Goal: Transaction & Acquisition: Purchase product/service

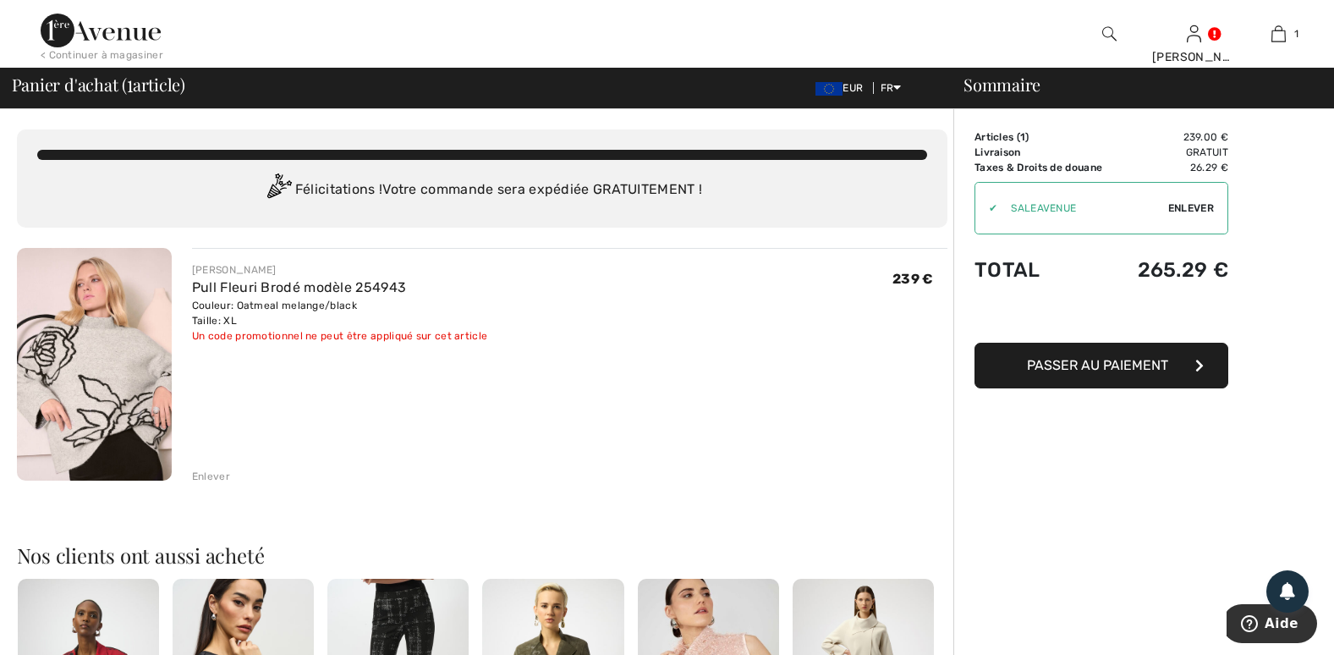
click at [1174, 205] on span "Enlever" at bounding box center [1191, 208] width 46 height 15
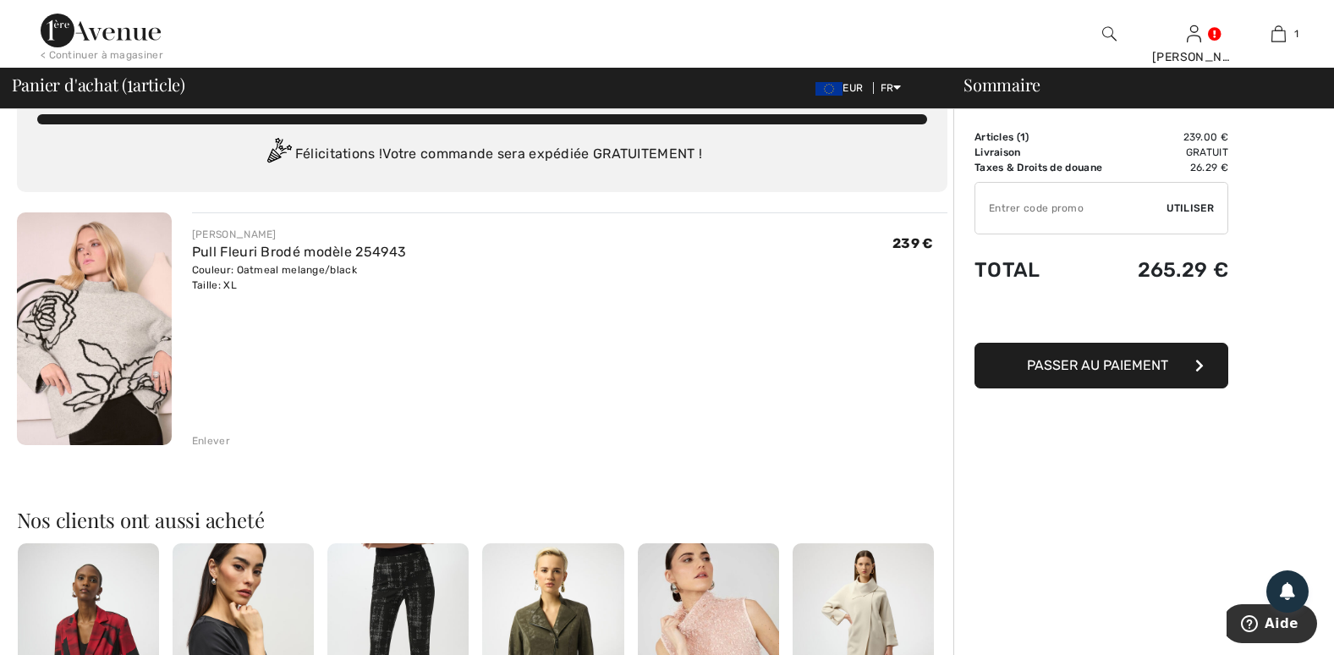
scroll to position [28, 0]
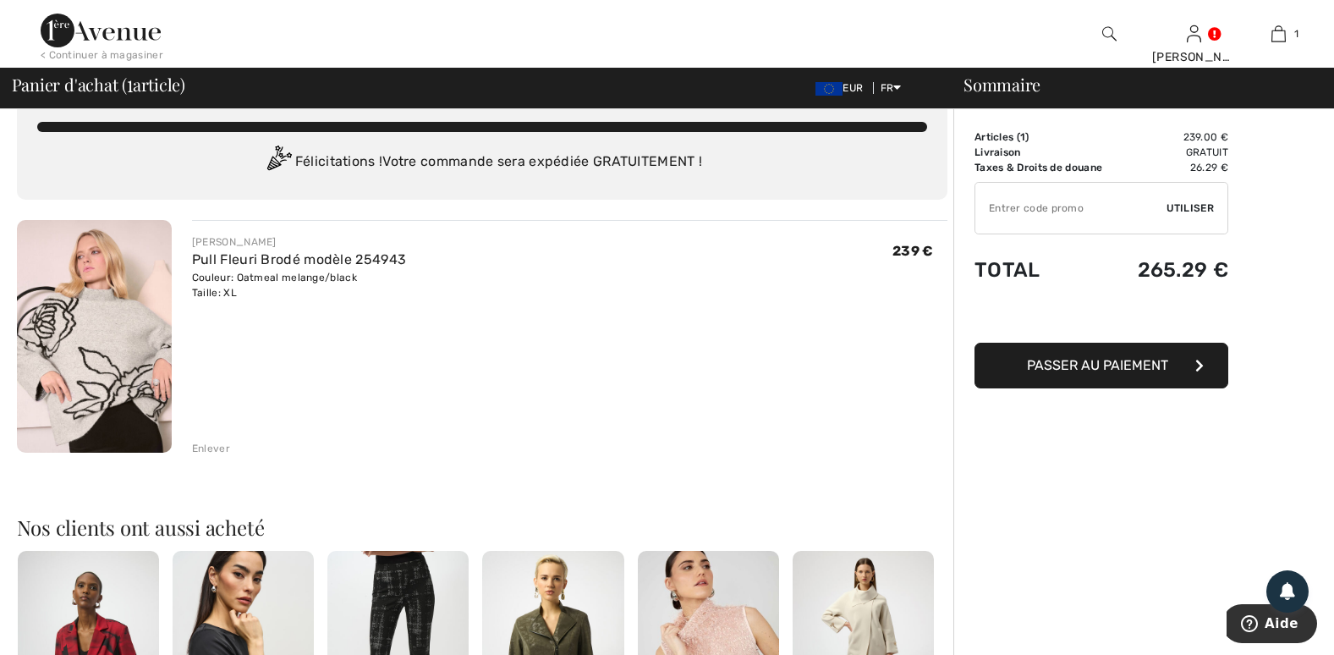
click at [1047, 365] on span "Passer au paiement" at bounding box center [1097, 365] width 141 height 16
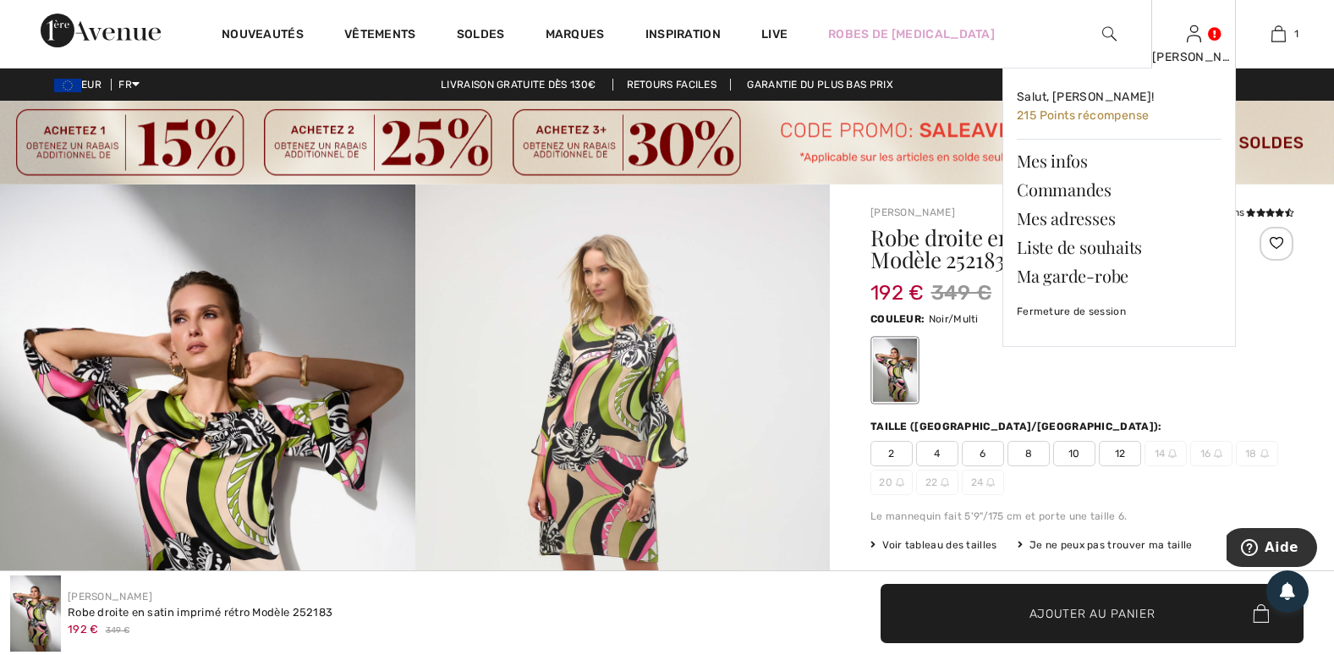
click at [1204, 47] on div "Joëlle Salut, Joëlle! 215 Points récompense Mes infos Commandes Mes adresses Li…" at bounding box center [1193, 34] width 85 height 68
click at [1086, 113] on span "215 Points récompense" at bounding box center [1083, 115] width 132 height 14
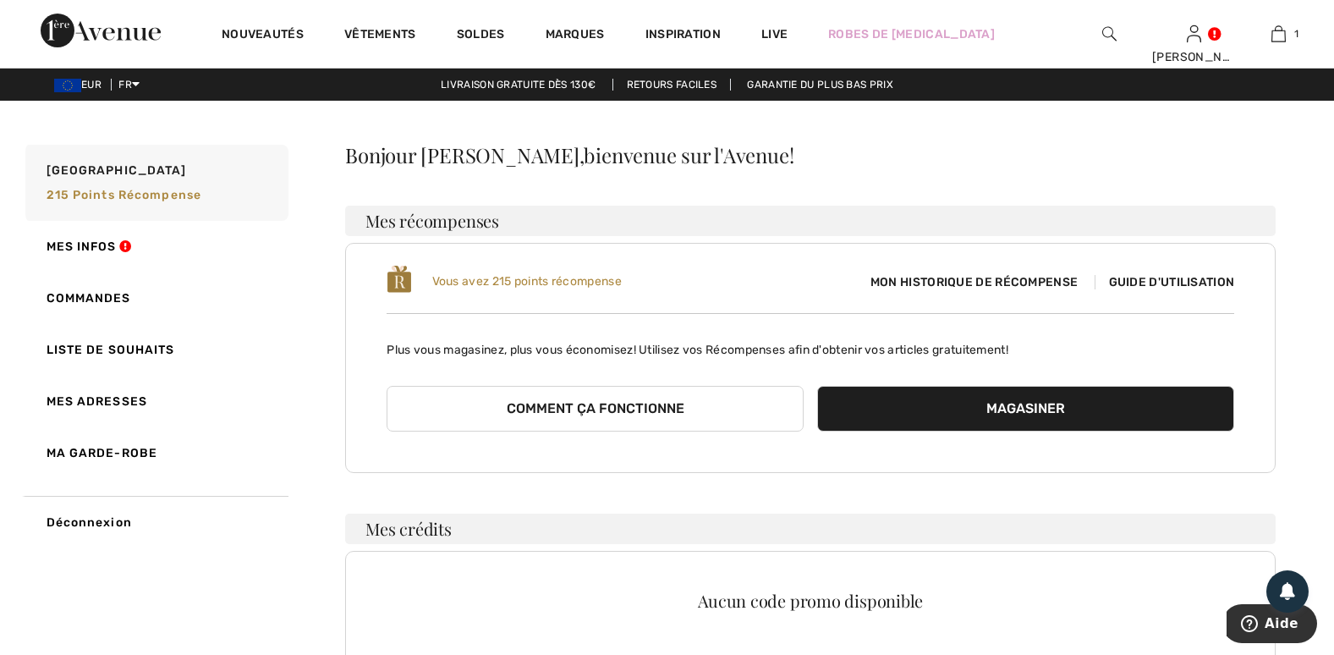
click at [992, 278] on span "Mon historique de récompense" at bounding box center [974, 282] width 234 height 18
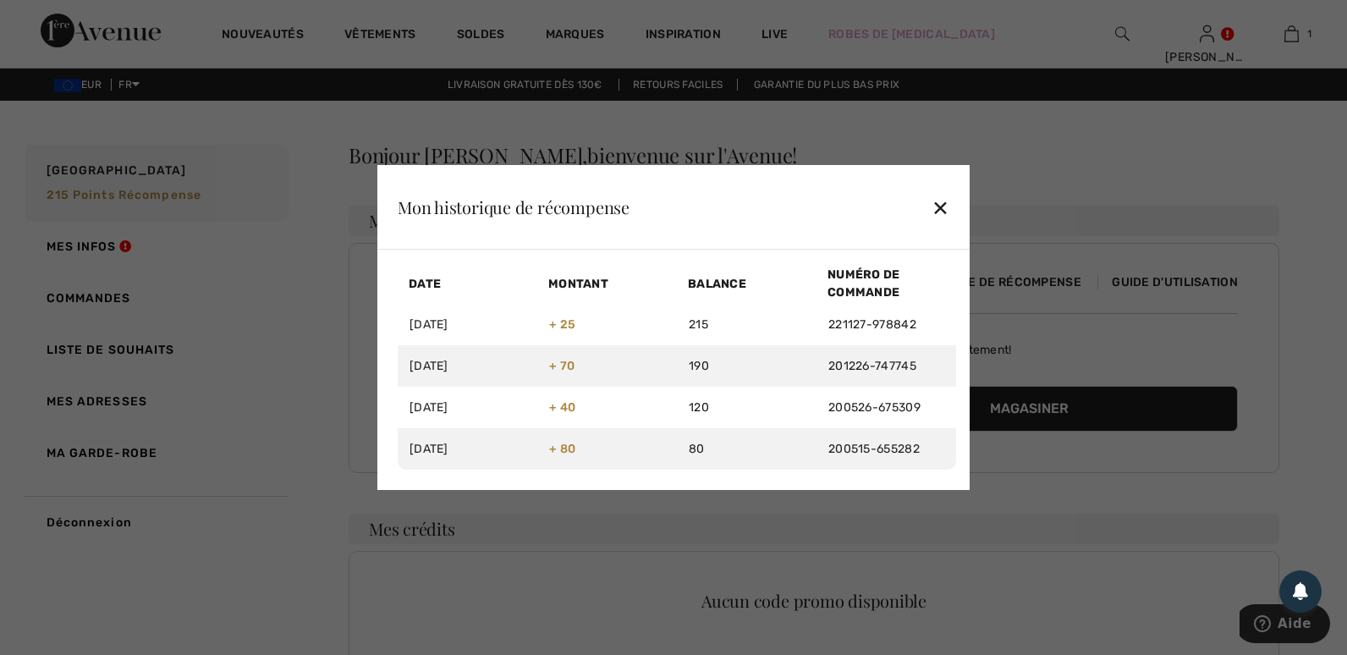
click at [946, 202] on div "✕" at bounding box center [941, 208] width 18 height 36
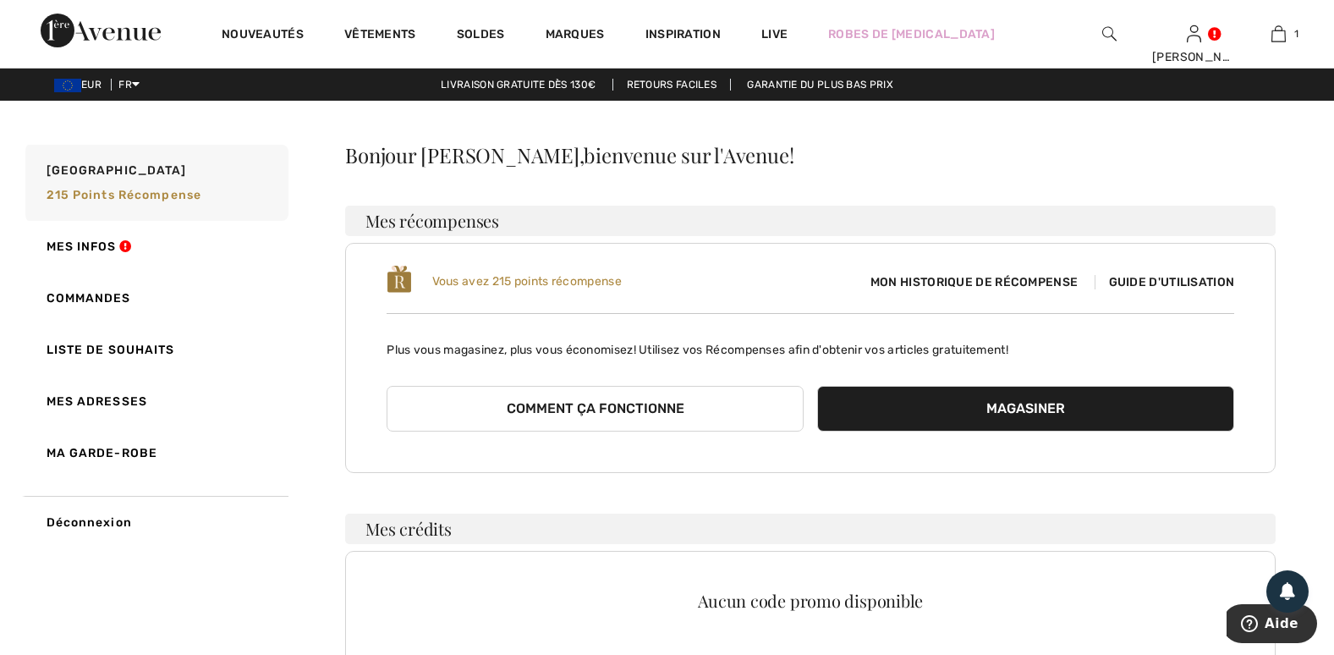
click at [1158, 282] on span "Guide d'utilisation" at bounding box center [1165, 282] width 140 height 14
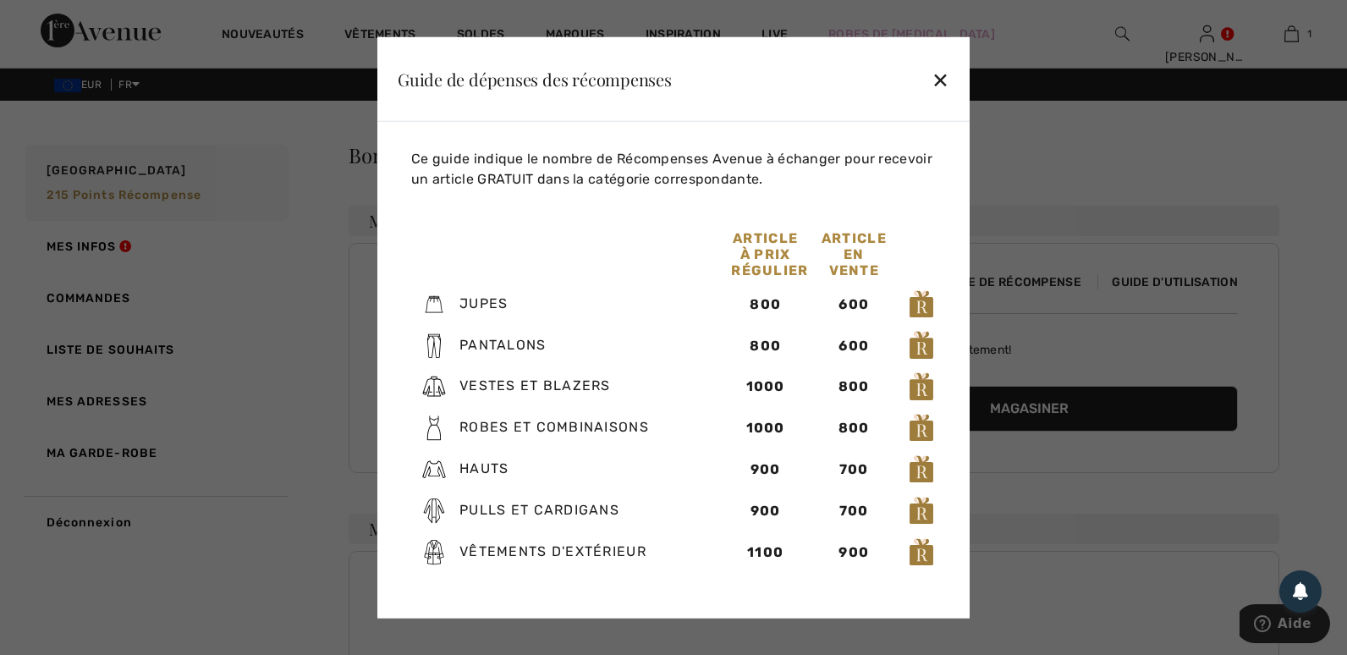
click at [940, 76] on div "✕" at bounding box center [941, 79] width 18 height 36
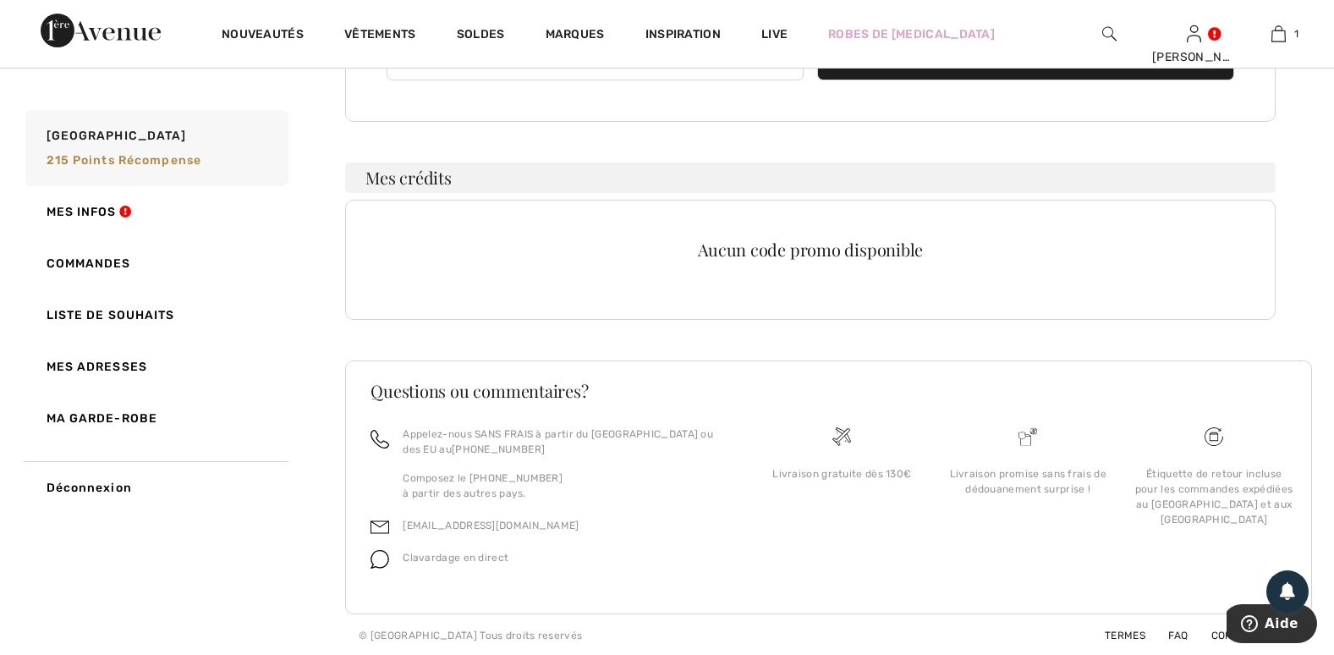
scroll to position [353, 0]
click at [129, 206] on link "Mes infos" at bounding box center [155, 212] width 267 height 52
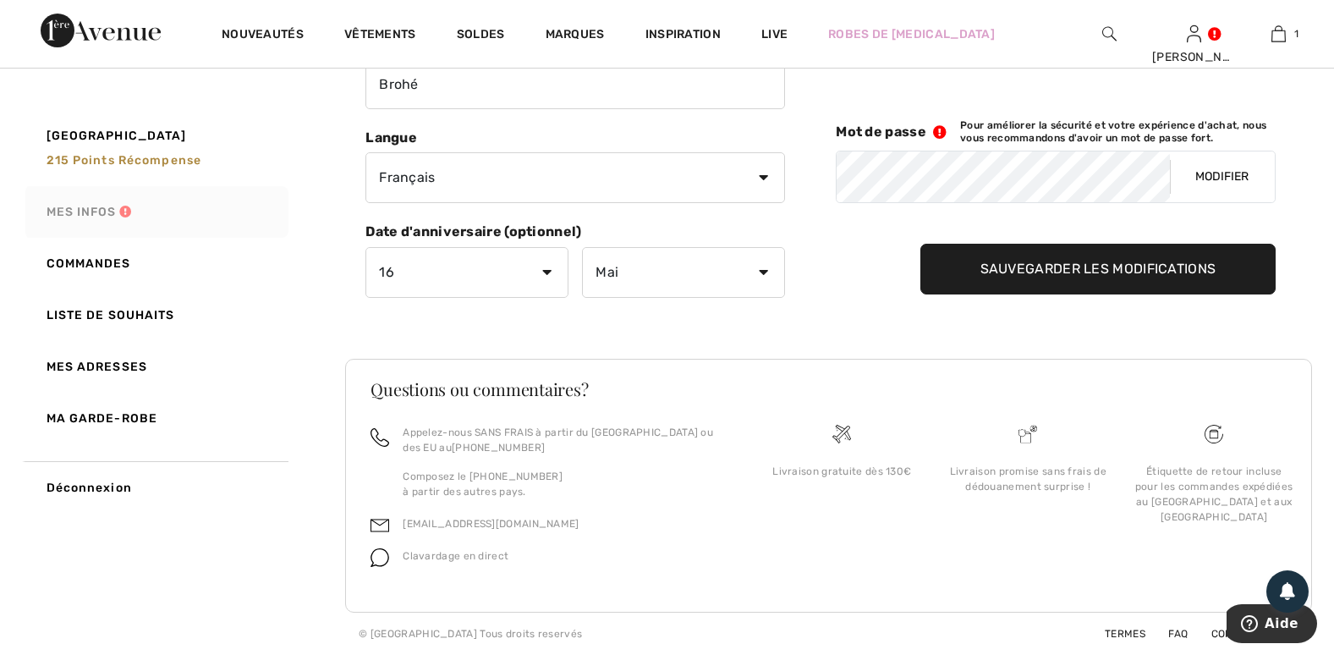
scroll to position [258, 0]
click at [122, 259] on link "Commandes" at bounding box center [155, 264] width 267 height 52
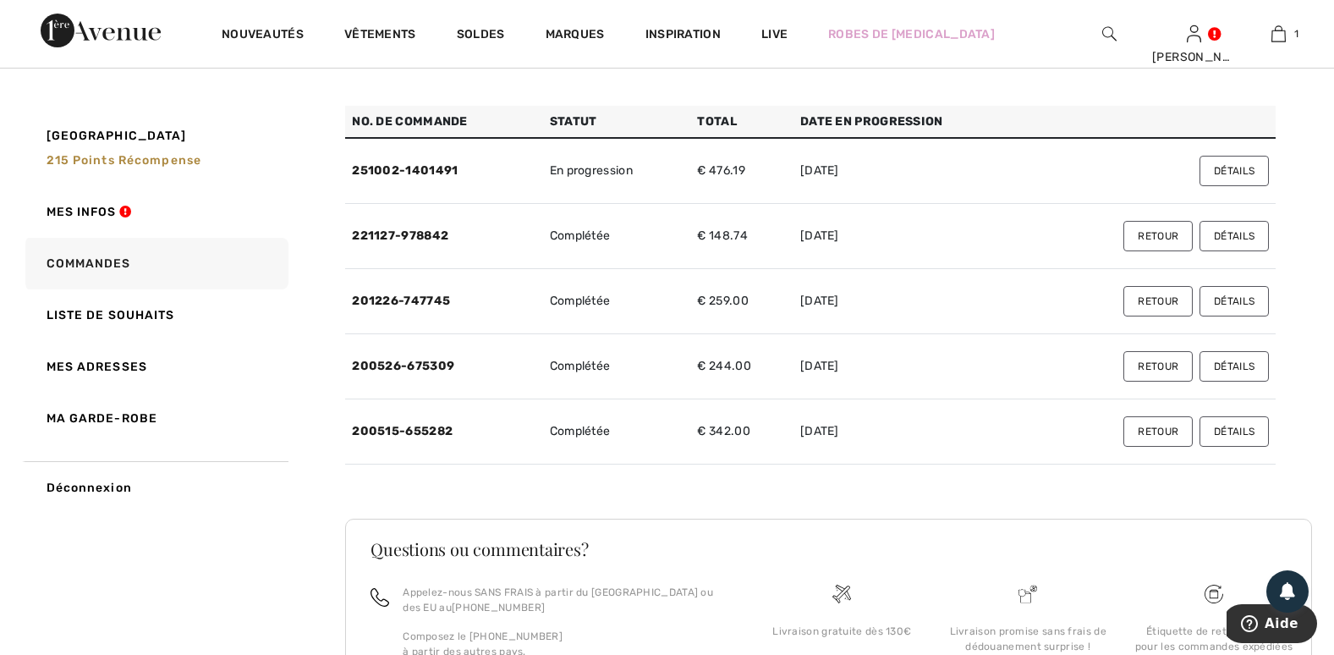
scroll to position [91, 0]
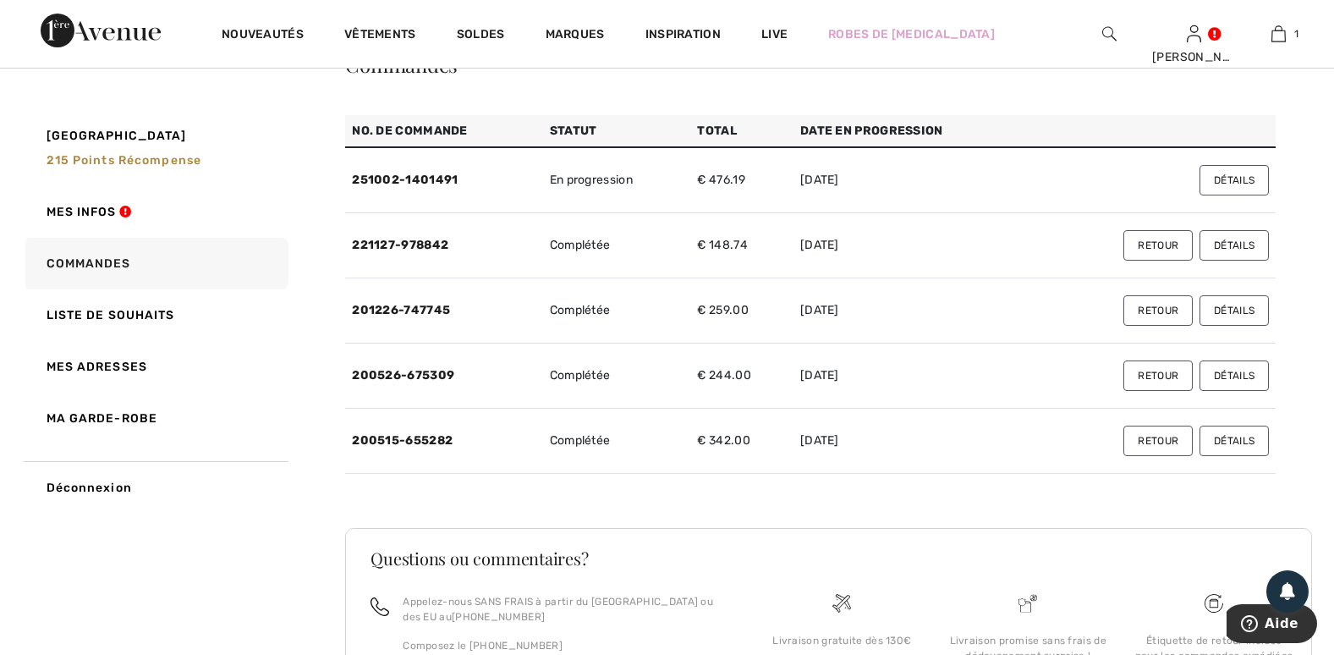
click at [1214, 189] on button "Détails" at bounding box center [1234, 180] width 69 height 30
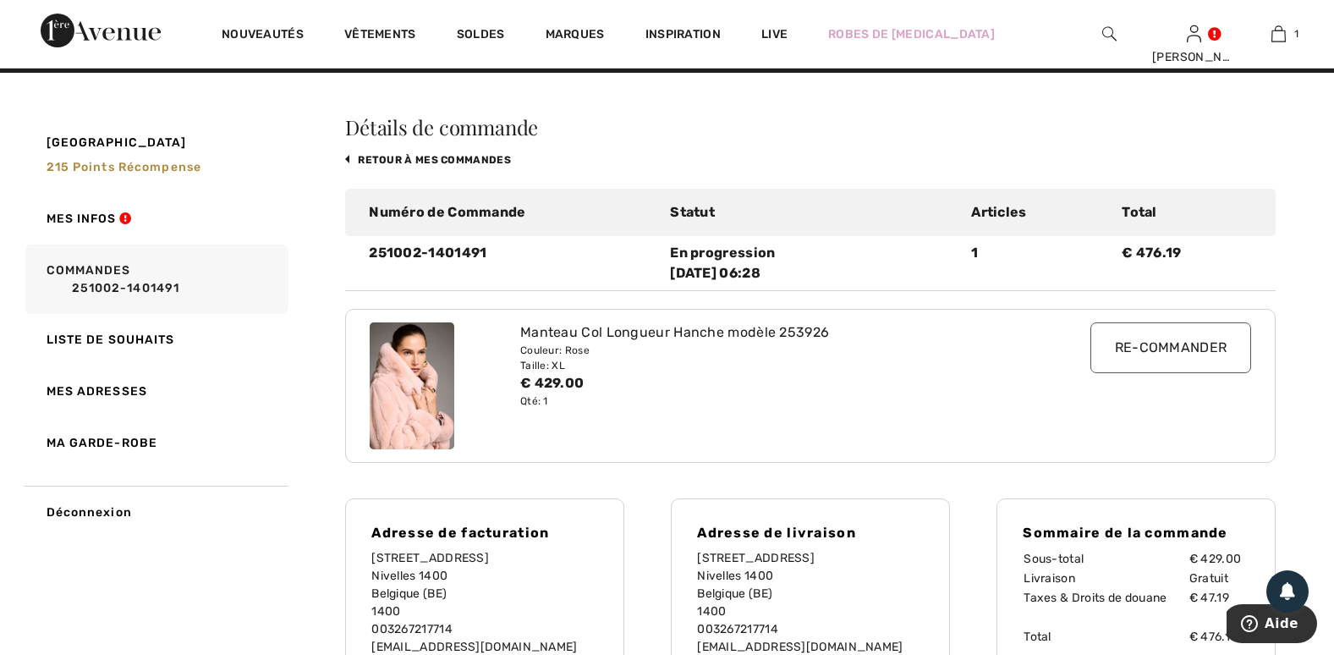
scroll to position [0, 0]
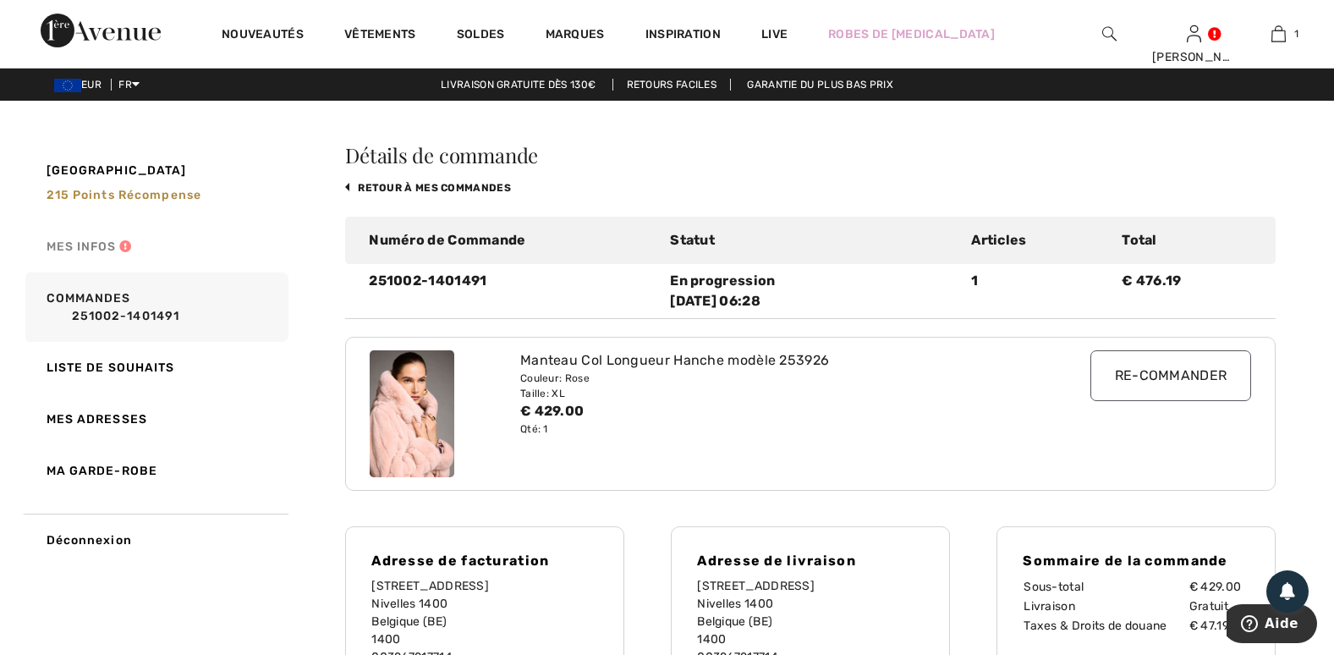
click at [121, 242] on link "Mes infos" at bounding box center [155, 247] width 267 height 52
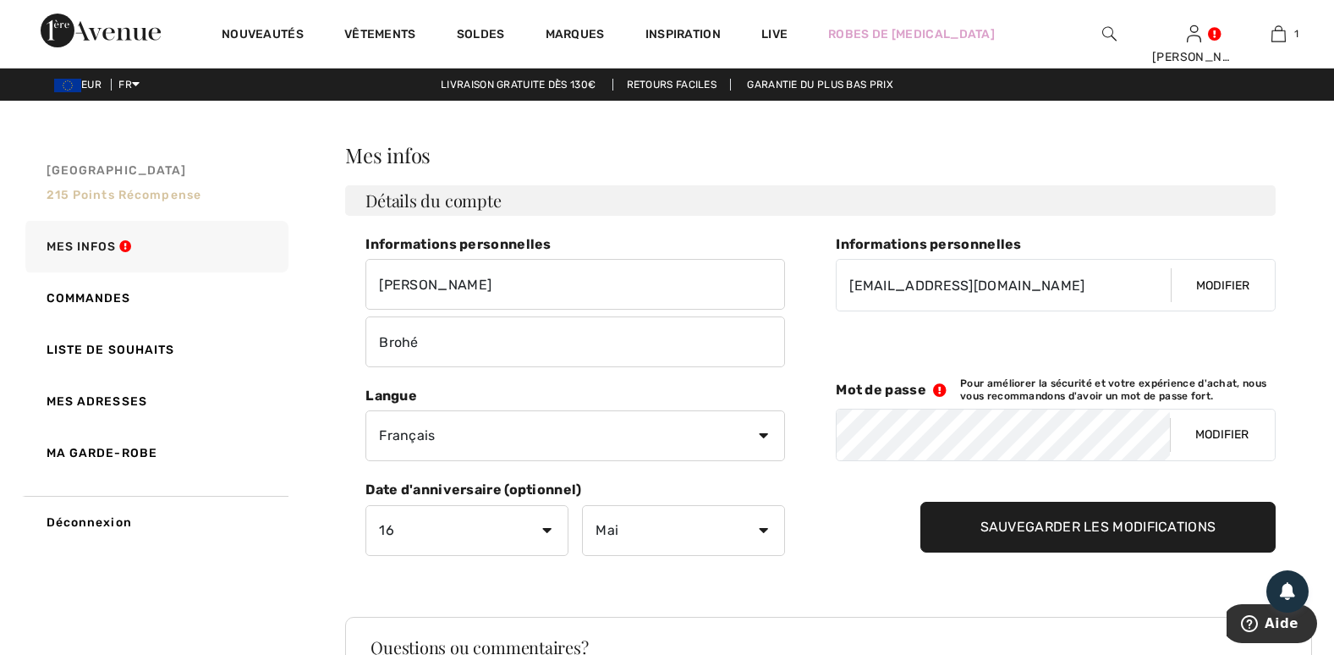
click at [160, 196] on span "215 Points récompense" at bounding box center [125, 195] width 156 height 14
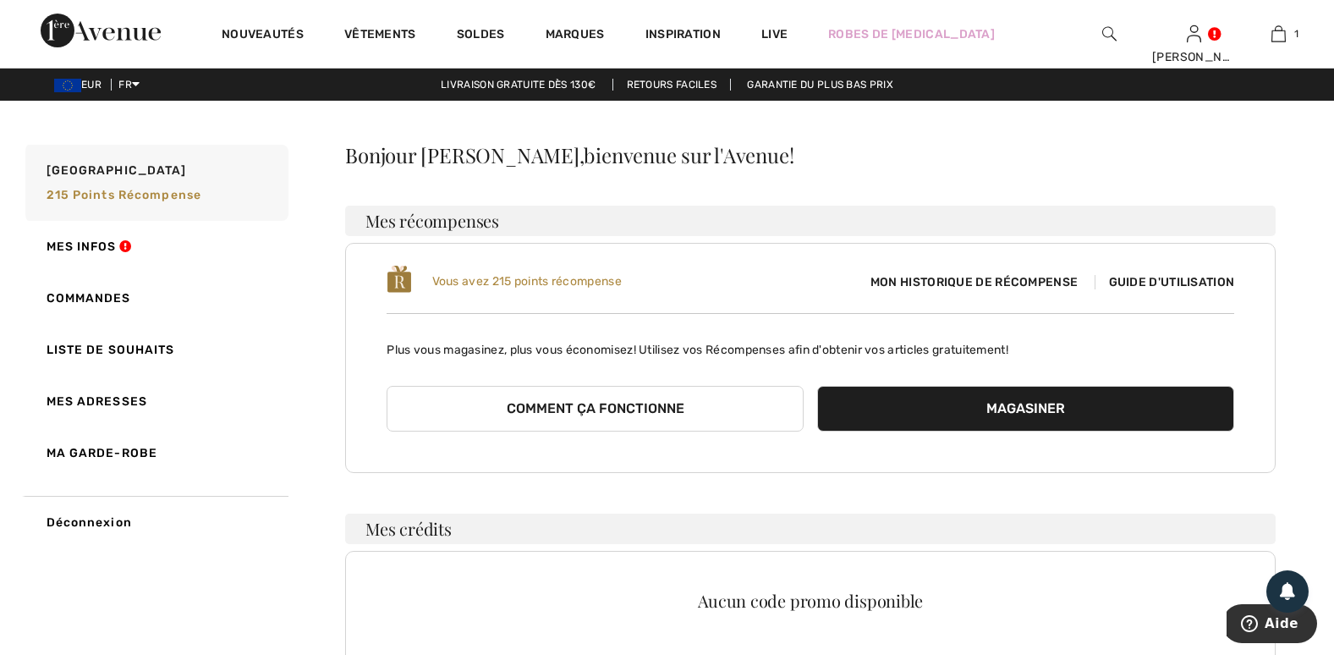
click at [1167, 278] on span "Guide d'utilisation" at bounding box center [1165, 282] width 140 height 14
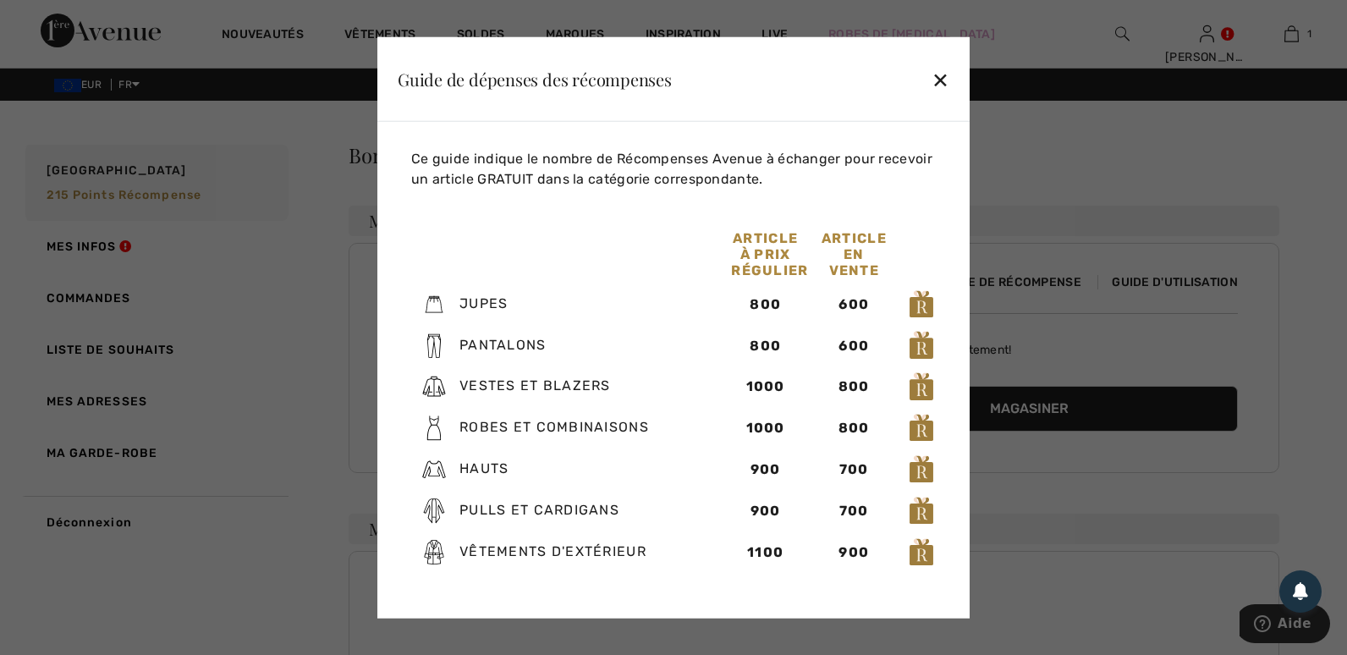
click at [937, 74] on div "✕" at bounding box center [941, 79] width 18 height 36
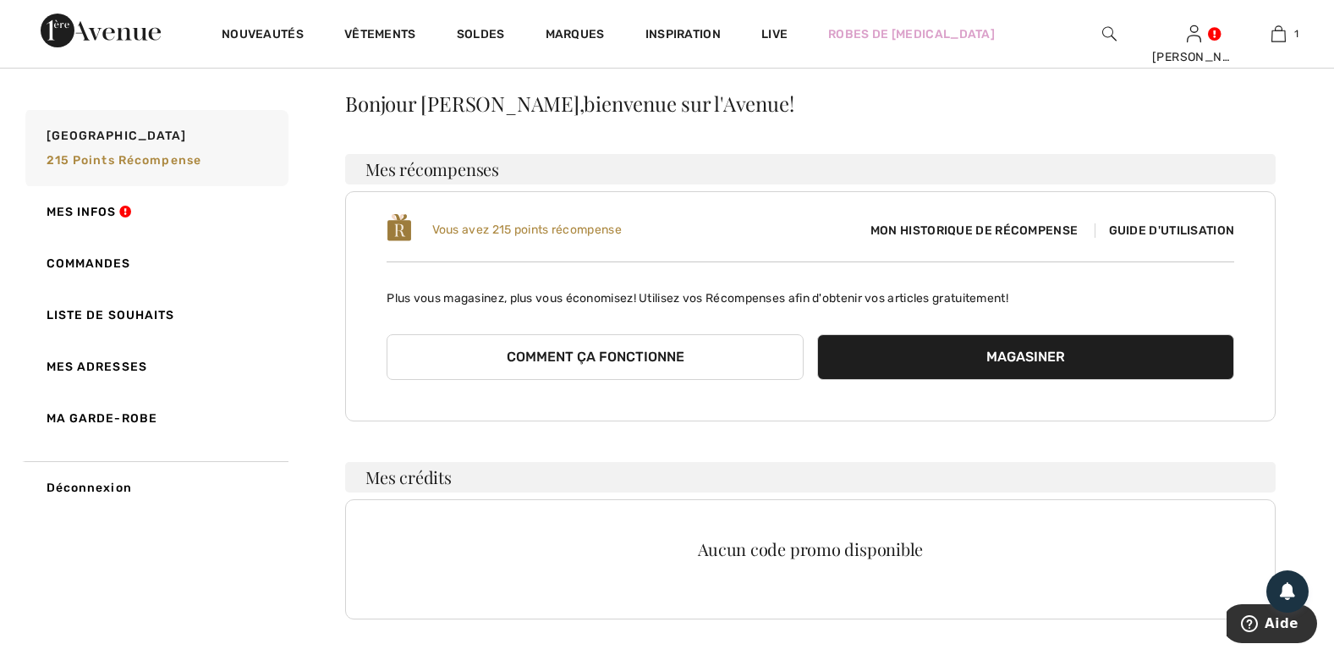
scroll to position [57, 0]
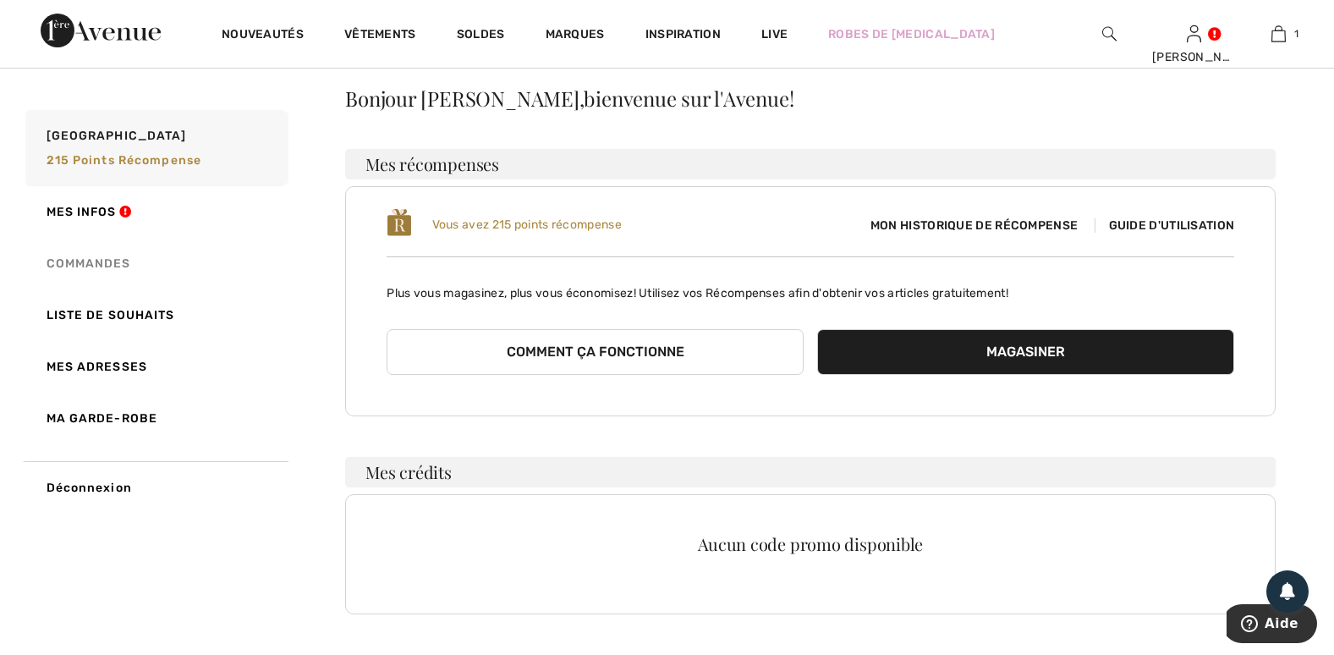
click at [120, 271] on link "Commandes" at bounding box center [155, 264] width 267 height 52
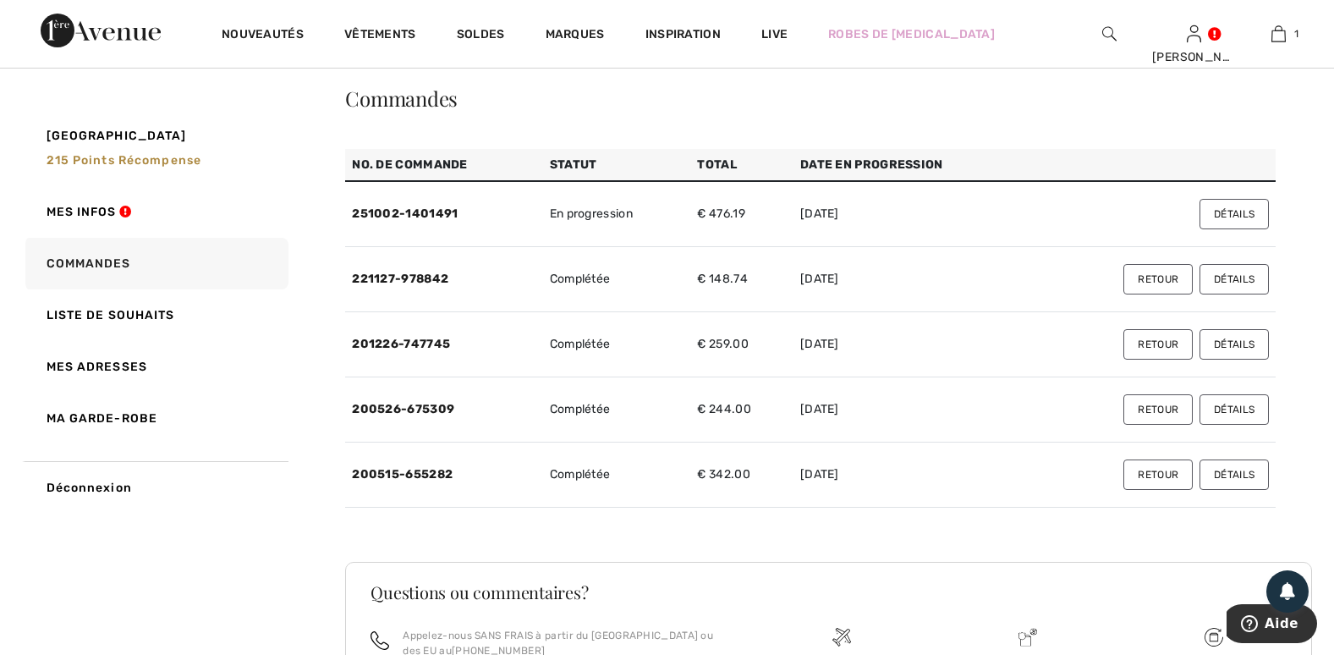
click at [1223, 210] on button "Détails" at bounding box center [1234, 214] width 69 height 30
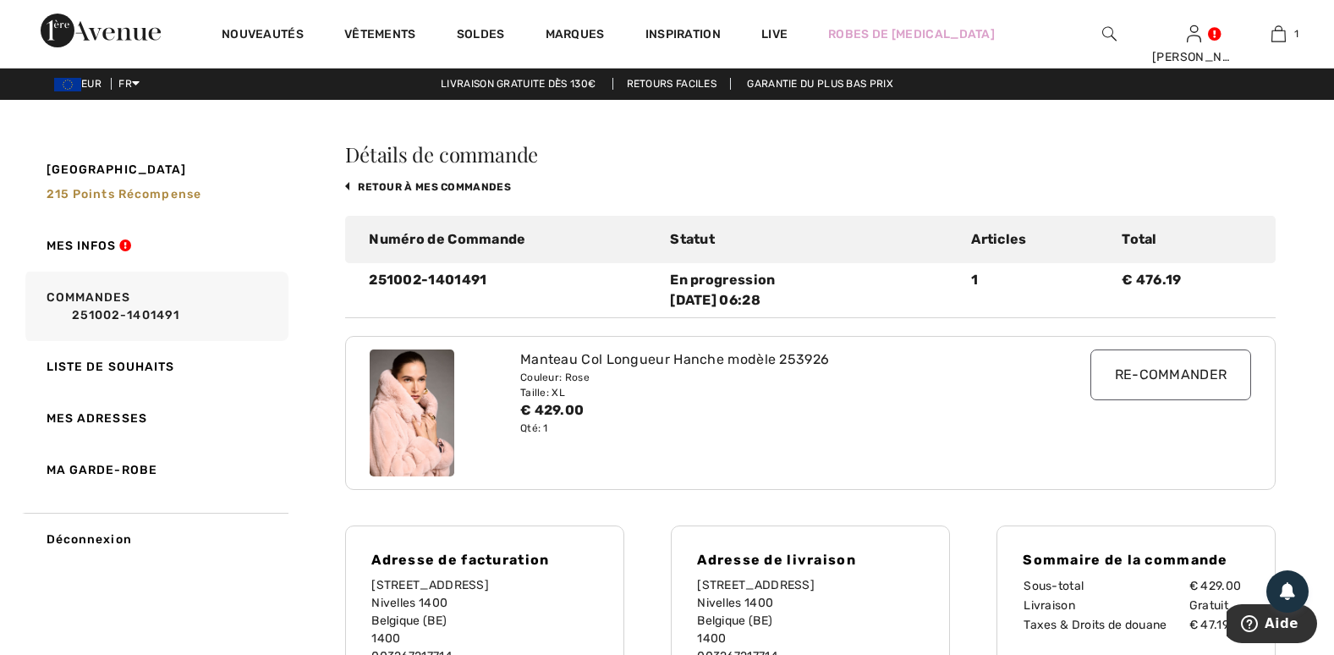
scroll to position [0, 0]
click at [394, 412] on img at bounding box center [412, 413] width 85 height 127
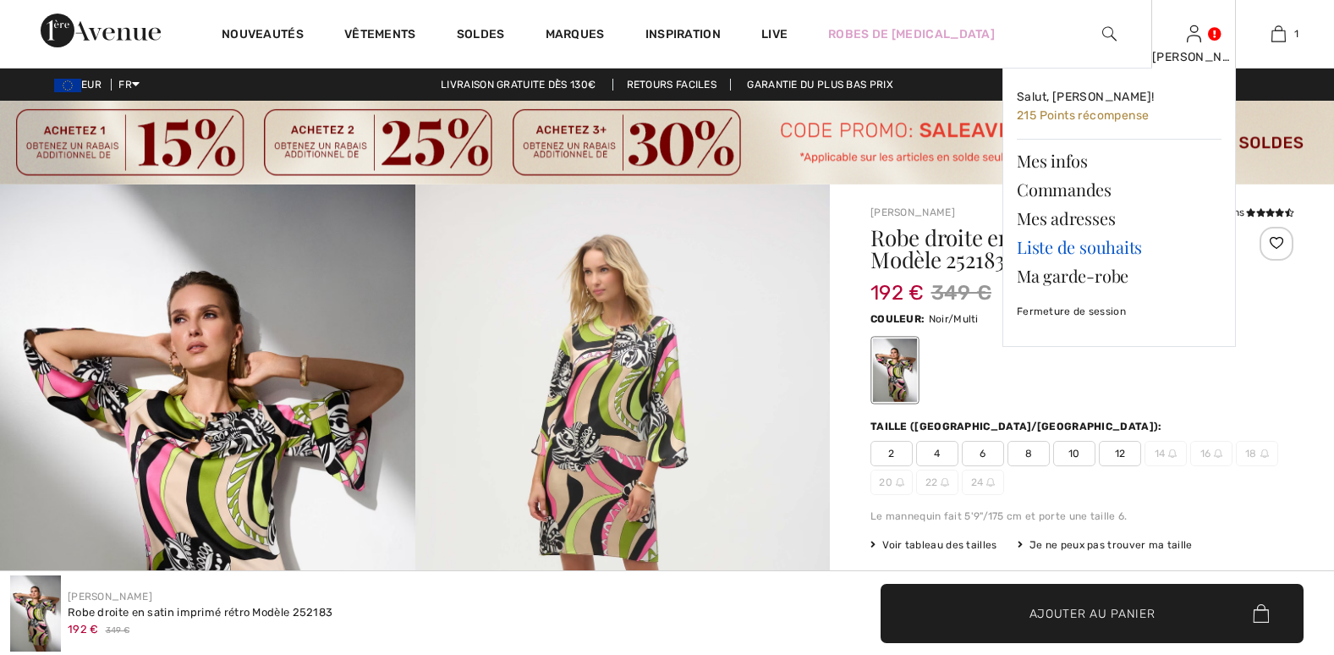
click at [1093, 246] on link "Liste de souhaits" at bounding box center [1119, 247] width 205 height 29
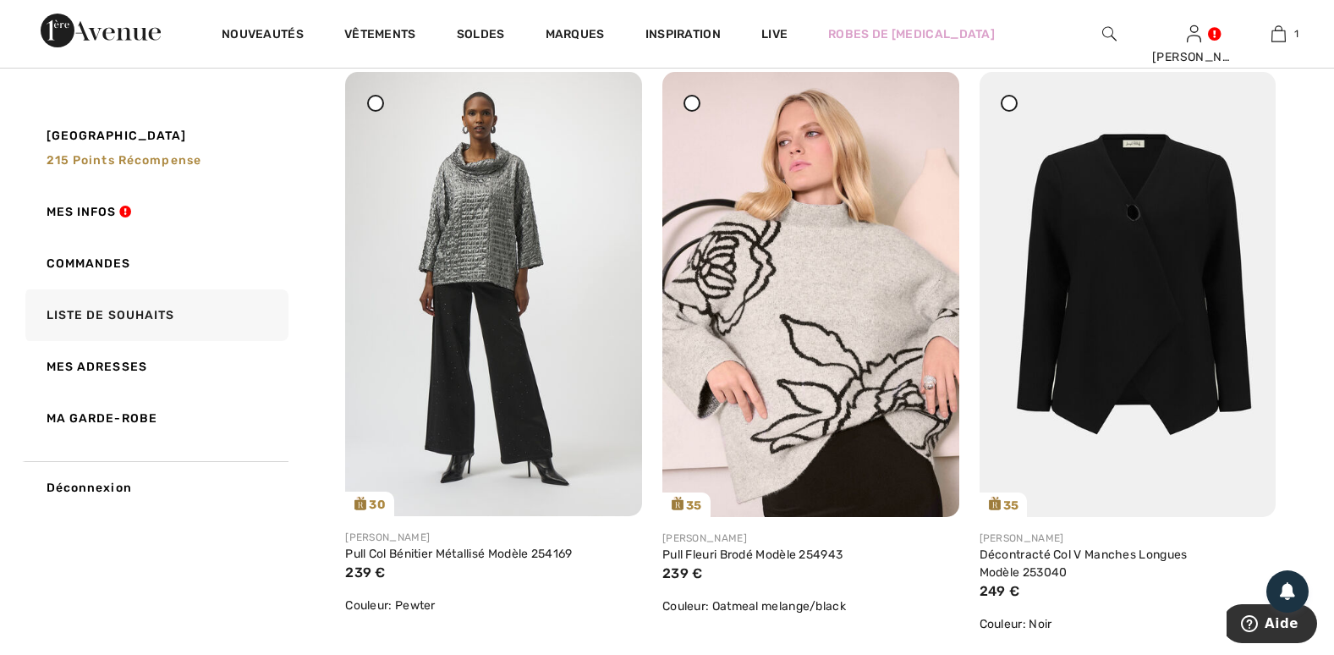
scroll to position [2003, 0]
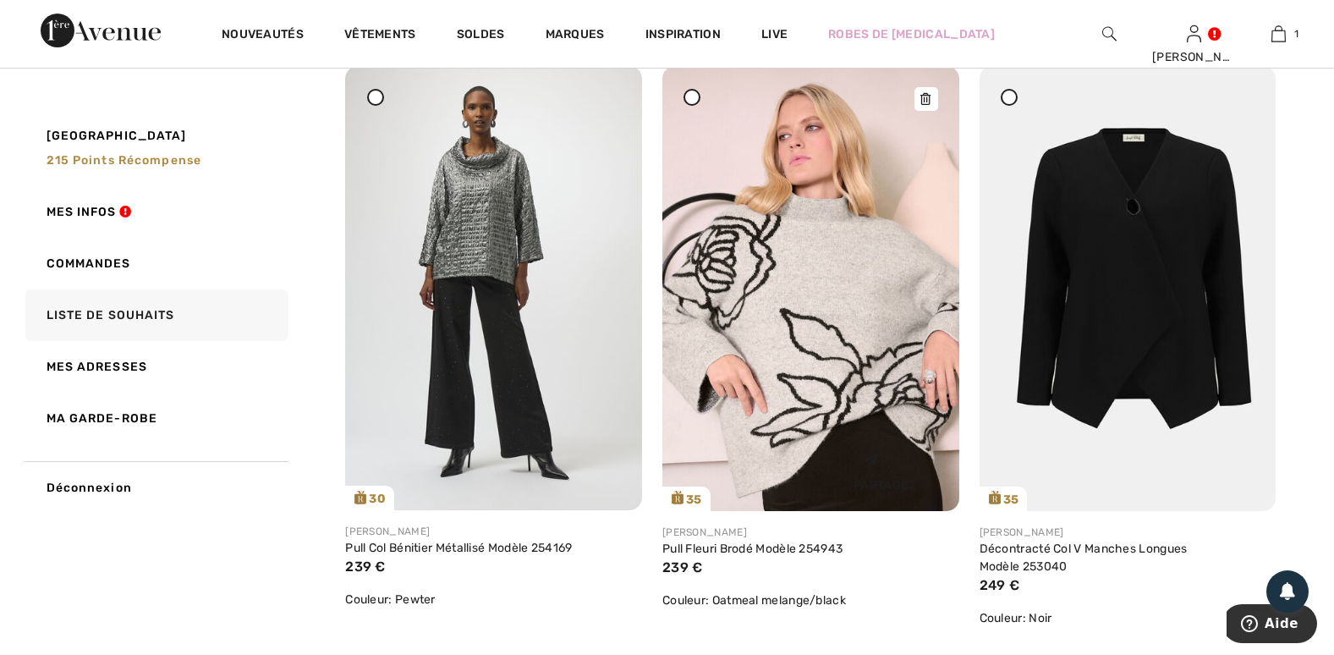
click at [856, 398] on img at bounding box center [810, 288] width 297 height 445
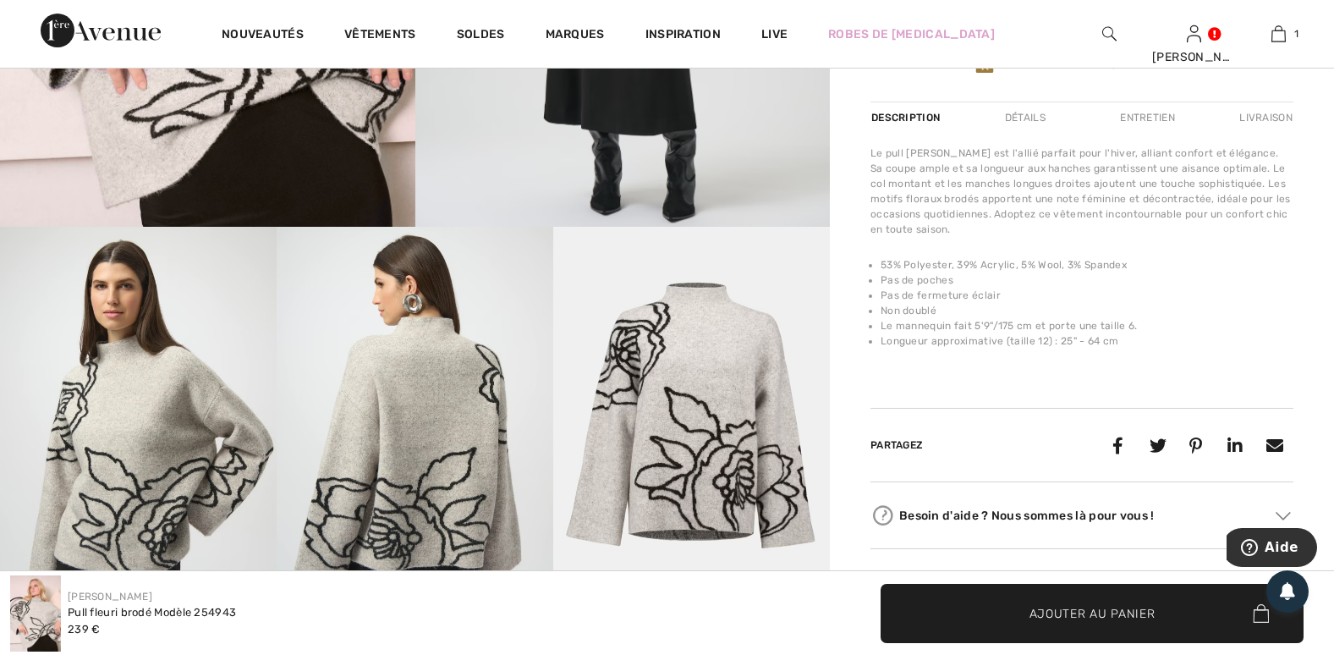
scroll to position [649, 0]
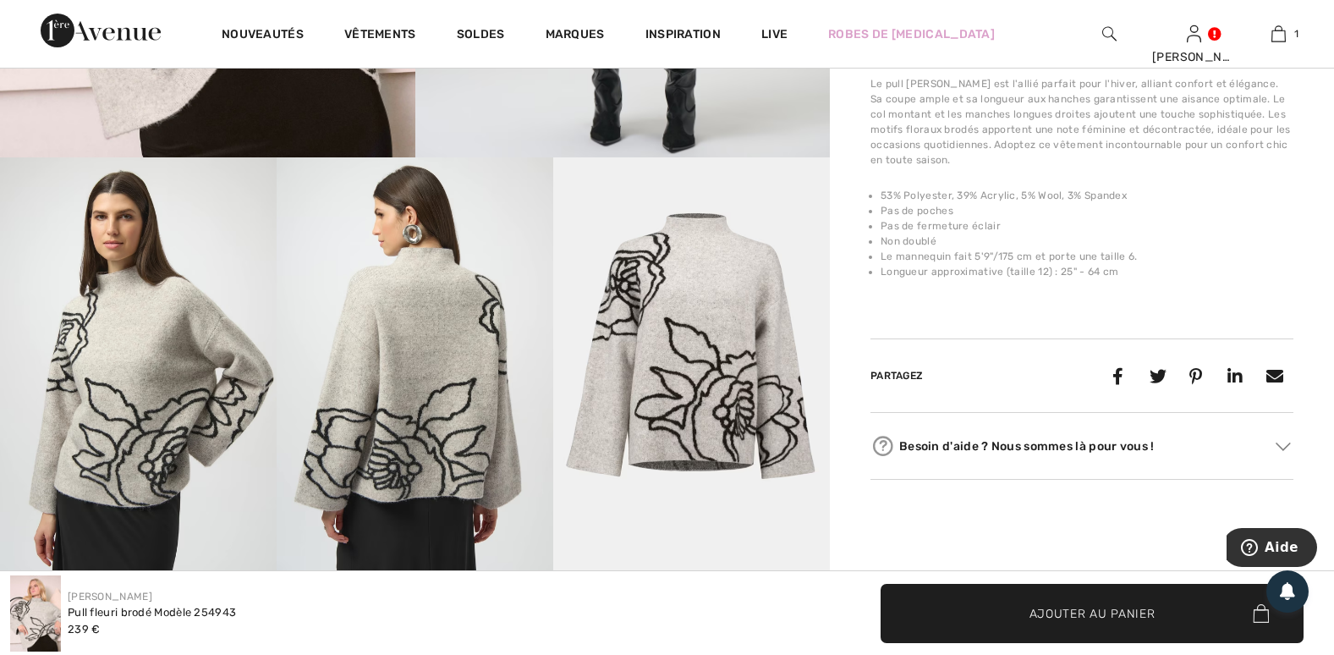
click at [1133, 606] on span "Ajouter au panier" at bounding box center [1093, 613] width 126 height 18
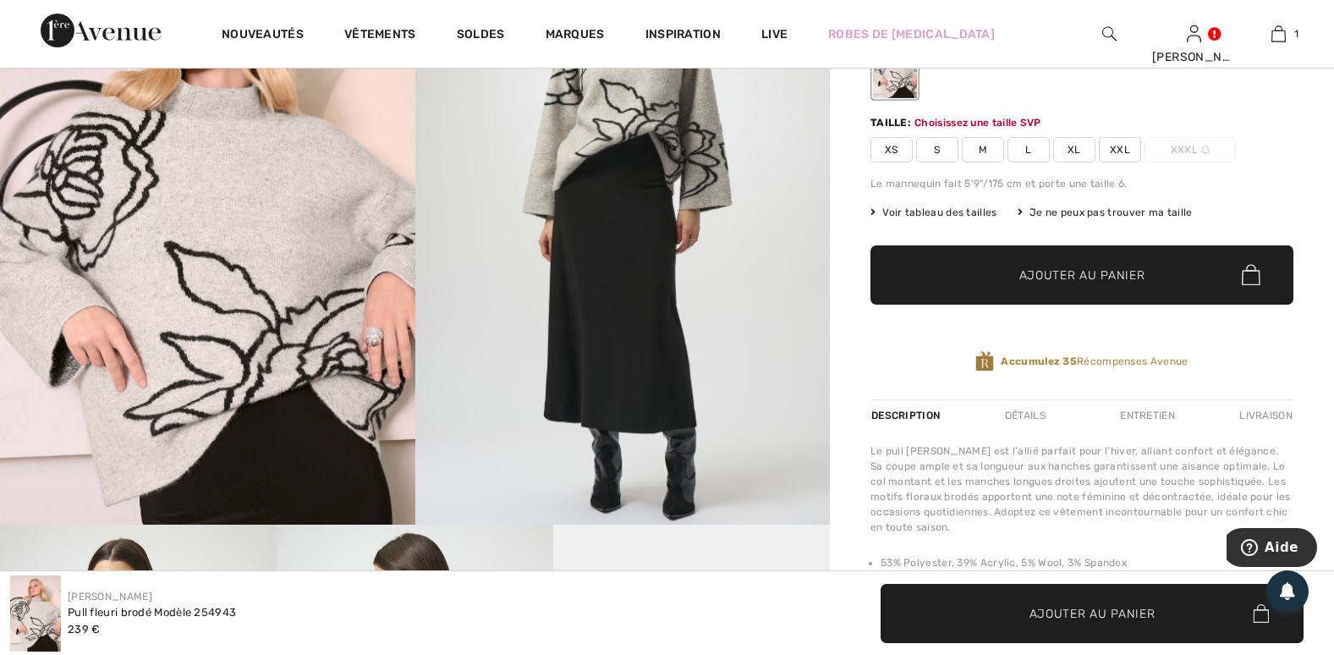
scroll to position [261, 0]
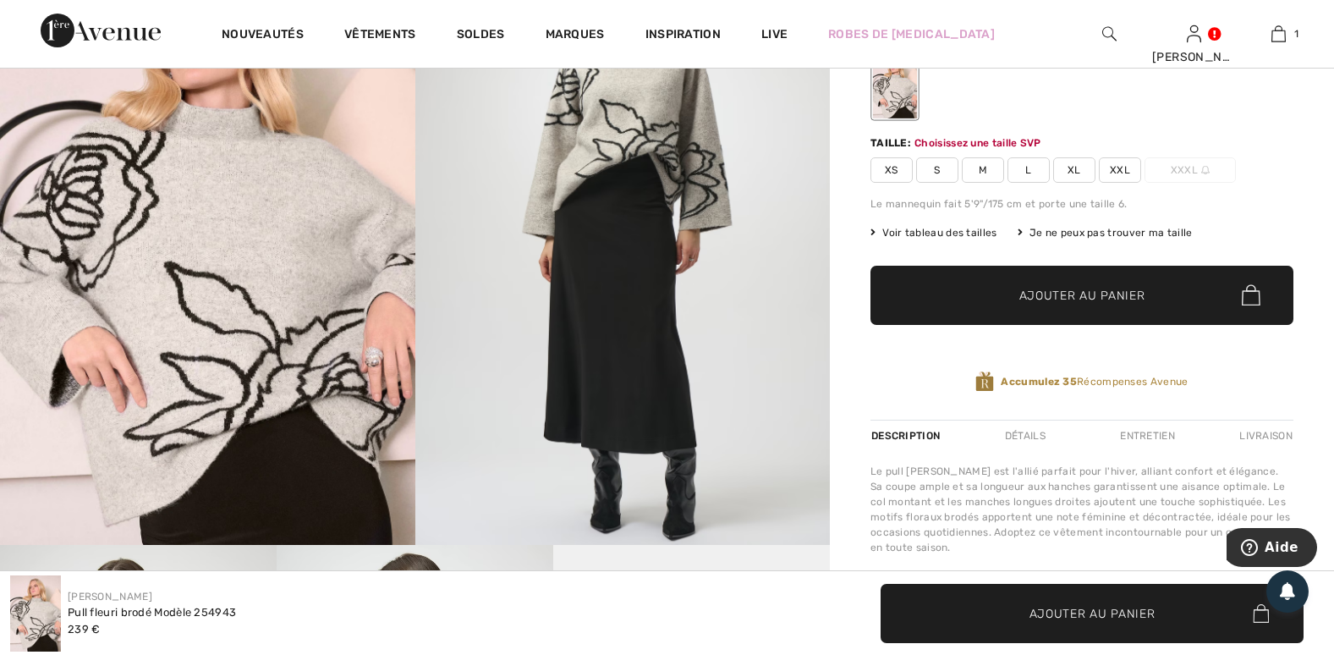
click at [1074, 177] on span "XL" at bounding box center [1074, 169] width 42 height 25
click at [1141, 604] on span "Ajouter au panier" at bounding box center [1093, 613] width 126 height 18
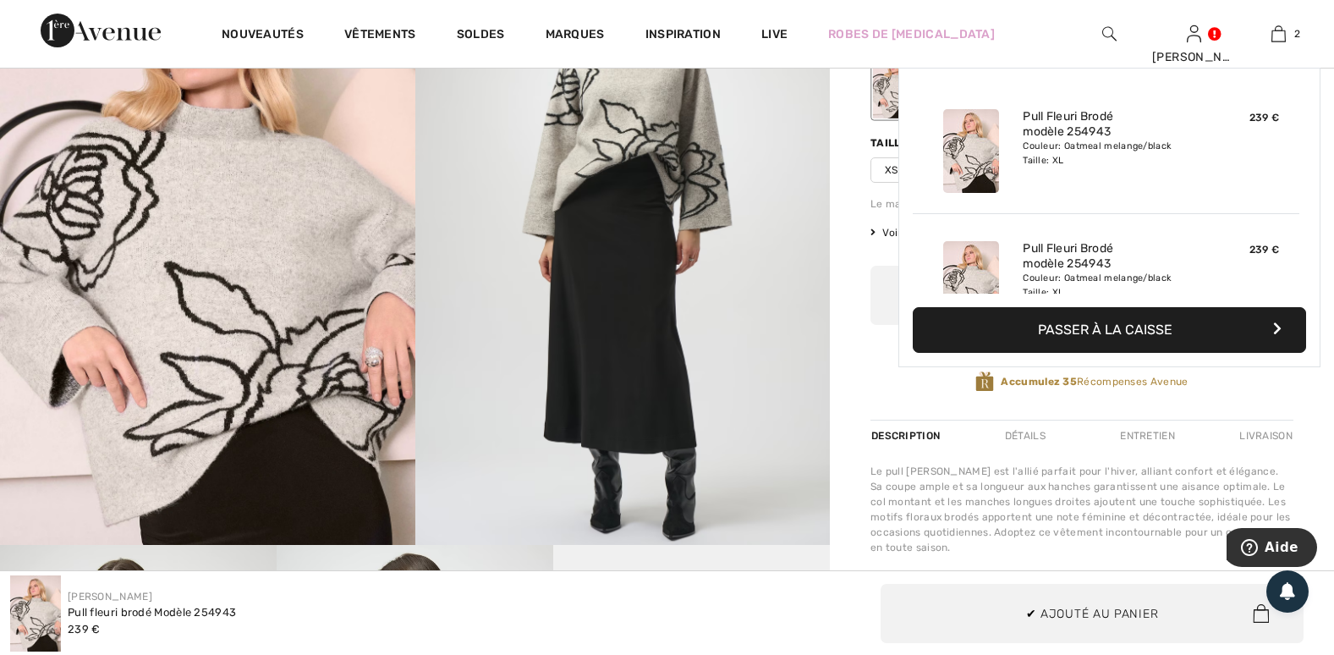
scroll to position [52, 0]
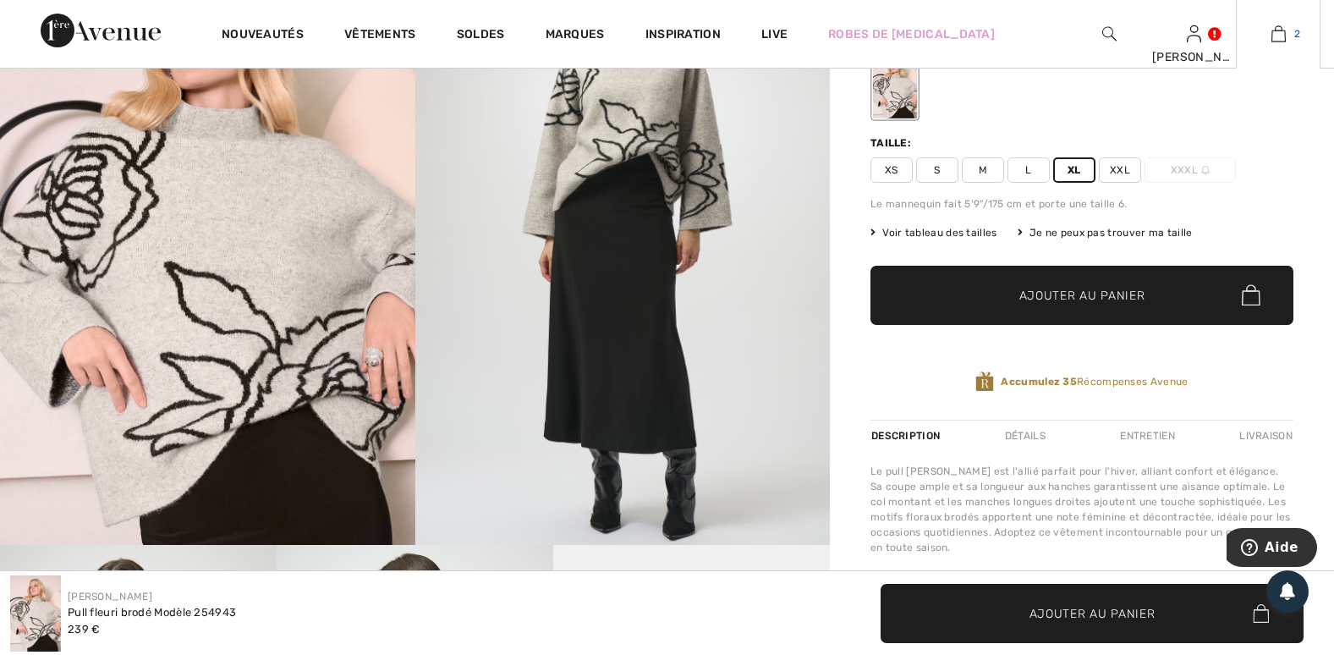
click at [1282, 29] on img at bounding box center [1279, 34] width 14 height 20
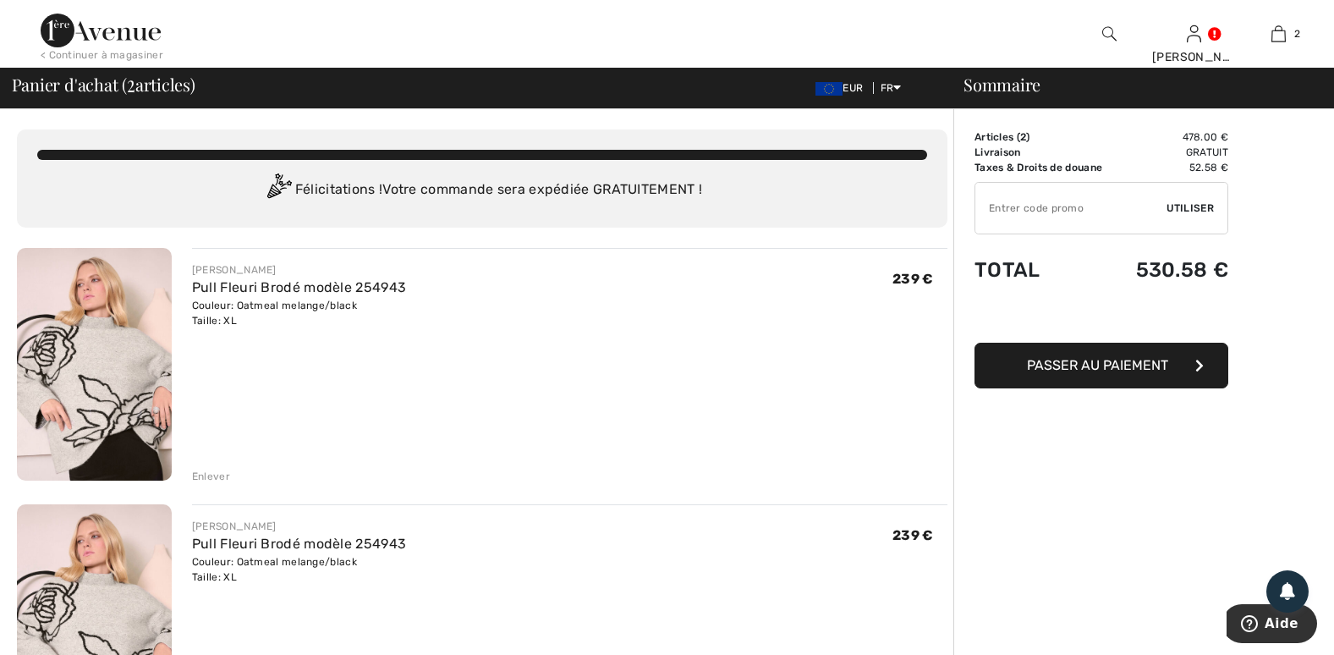
click at [222, 480] on div "Enlever" at bounding box center [211, 476] width 38 height 15
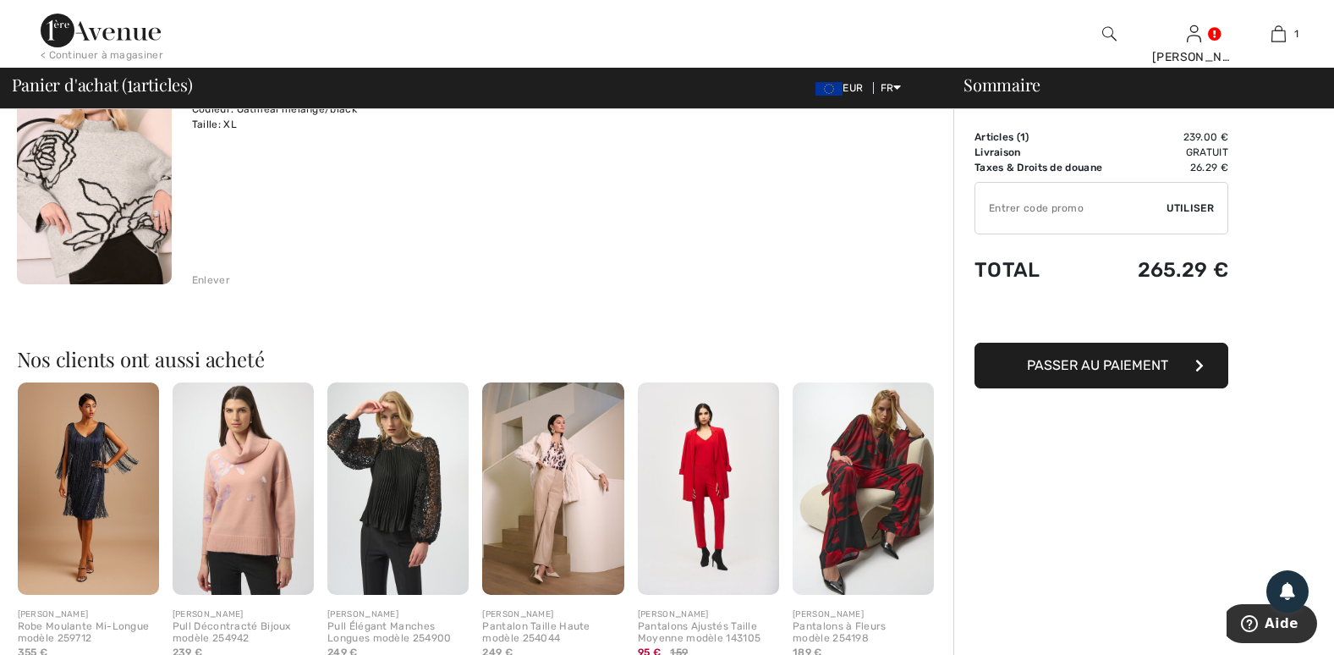
scroll to position [197, 0]
